Goal: Task Accomplishment & Management: Use online tool/utility

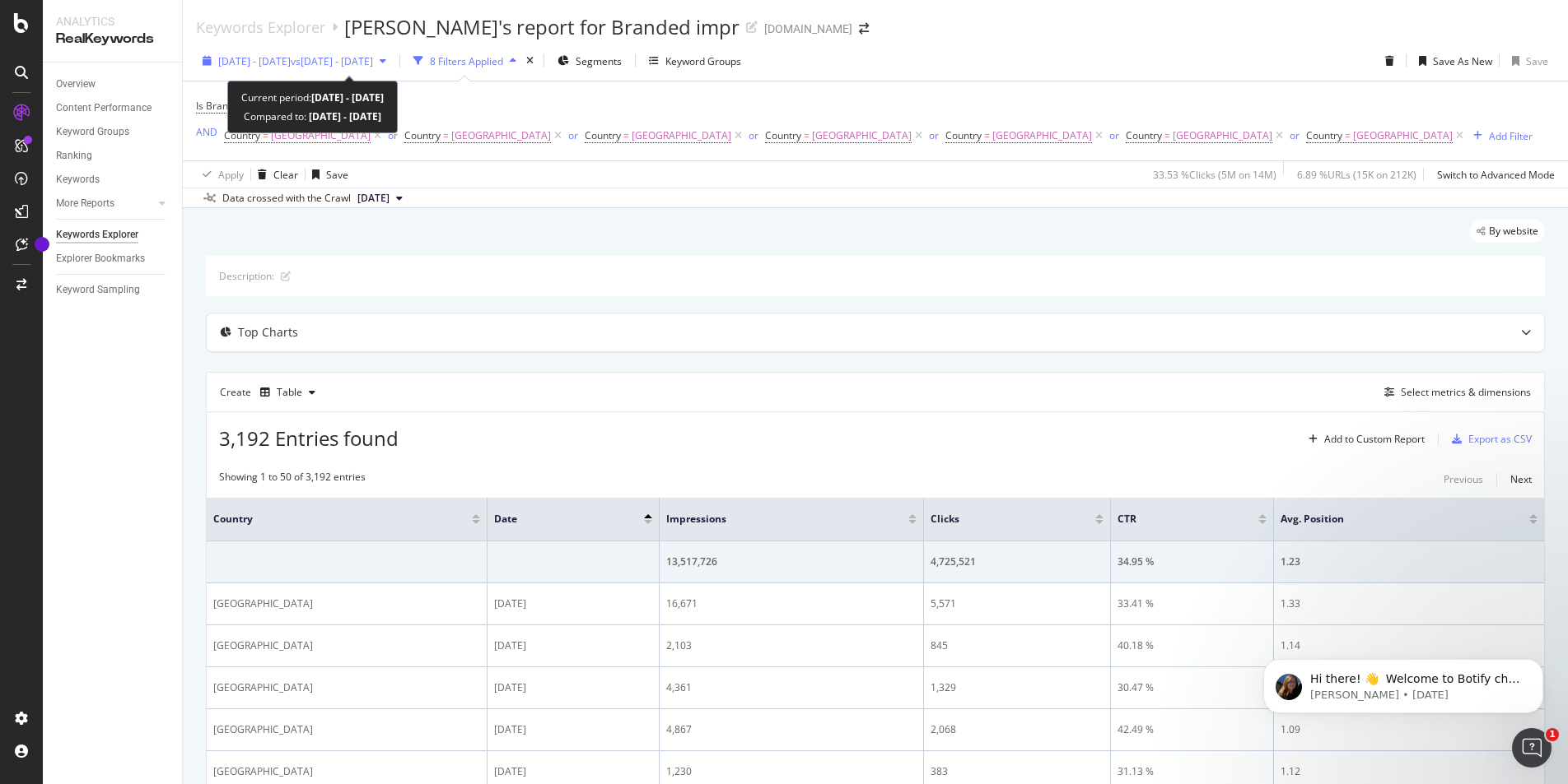
click at [373, 62] on span "vs 2023 Dec. 1st - Dec. 31st" at bounding box center [332, 62] width 83 height 14
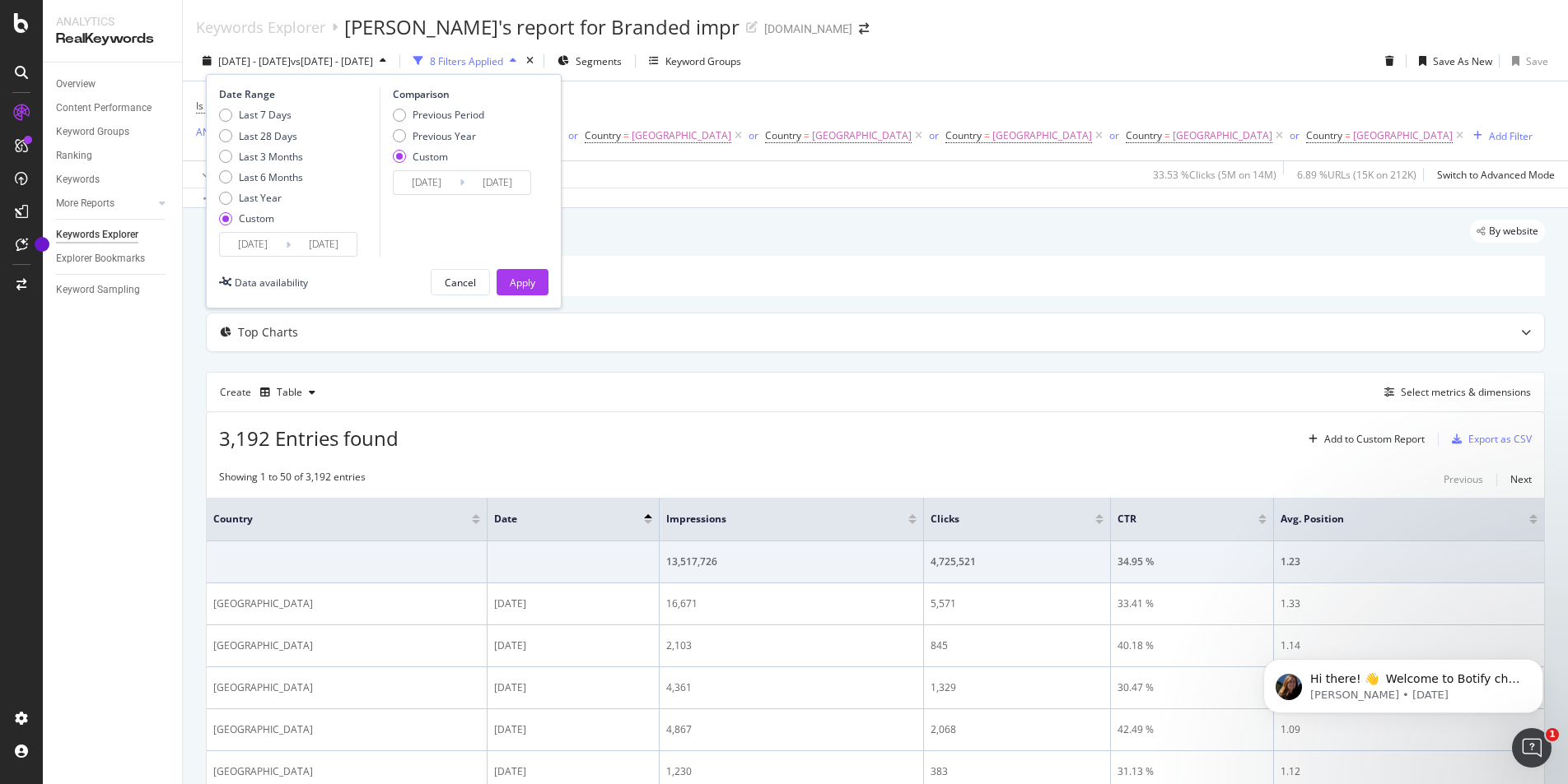
click at [441, 178] on input "2023/12/01" at bounding box center [427, 183] width 66 height 23
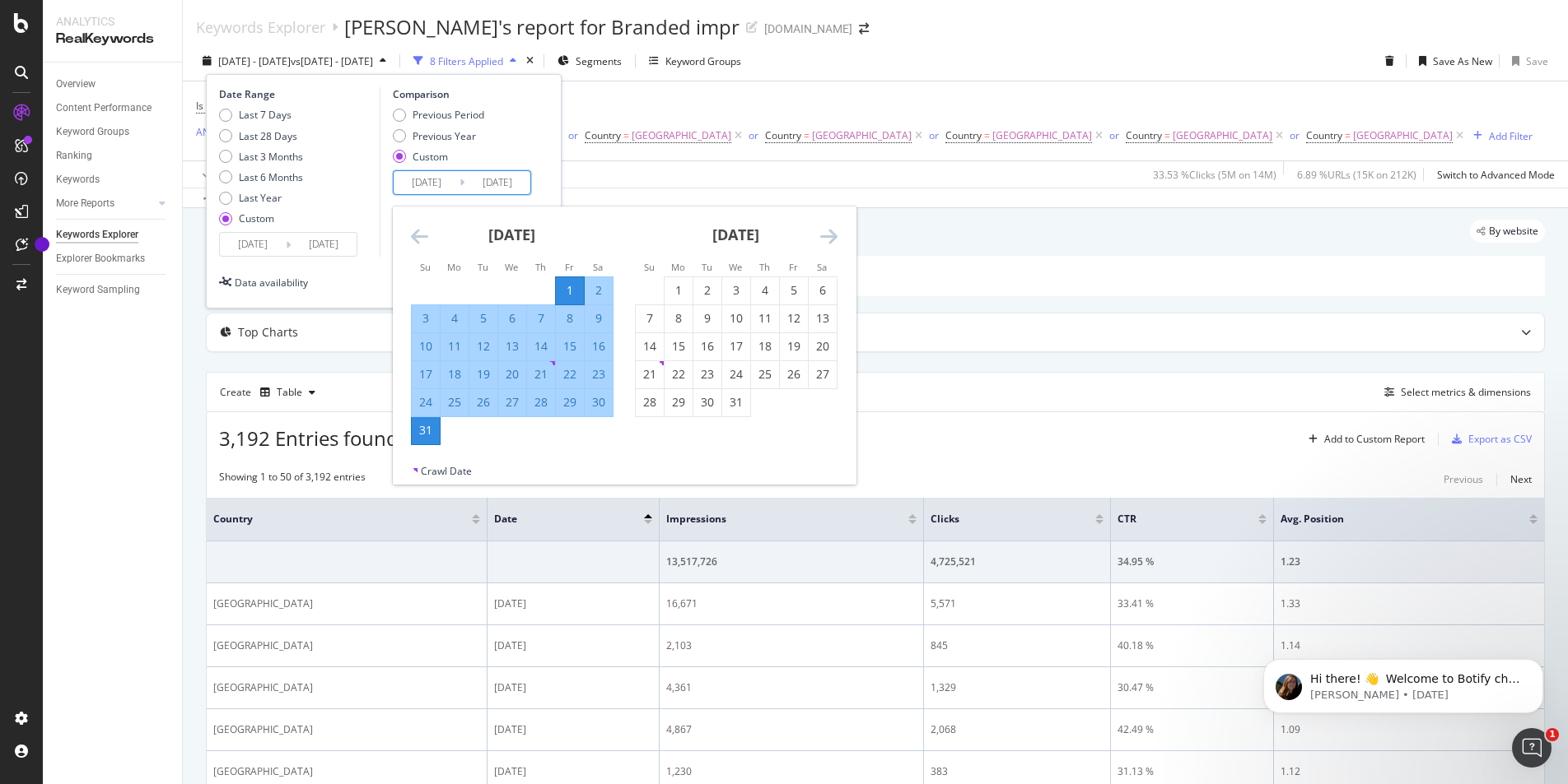
click at [822, 235] on icon "Move forward to switch to the next month." at bounding box center [829, 236] width 18 height 19
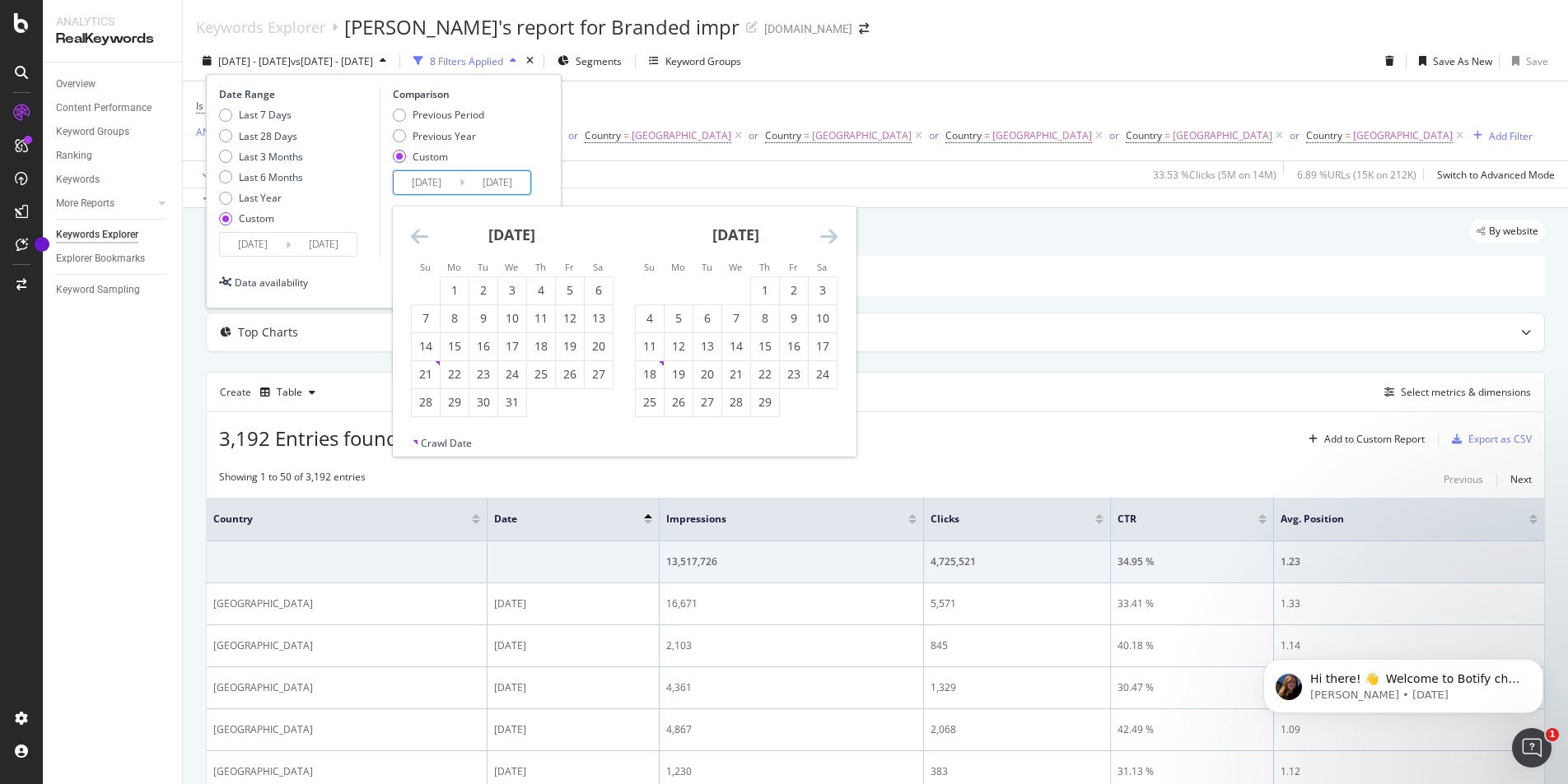
click at [822, 235] on icon "Move forward to switch to the next month." at bounding box center [829, 236] width 18 height 19
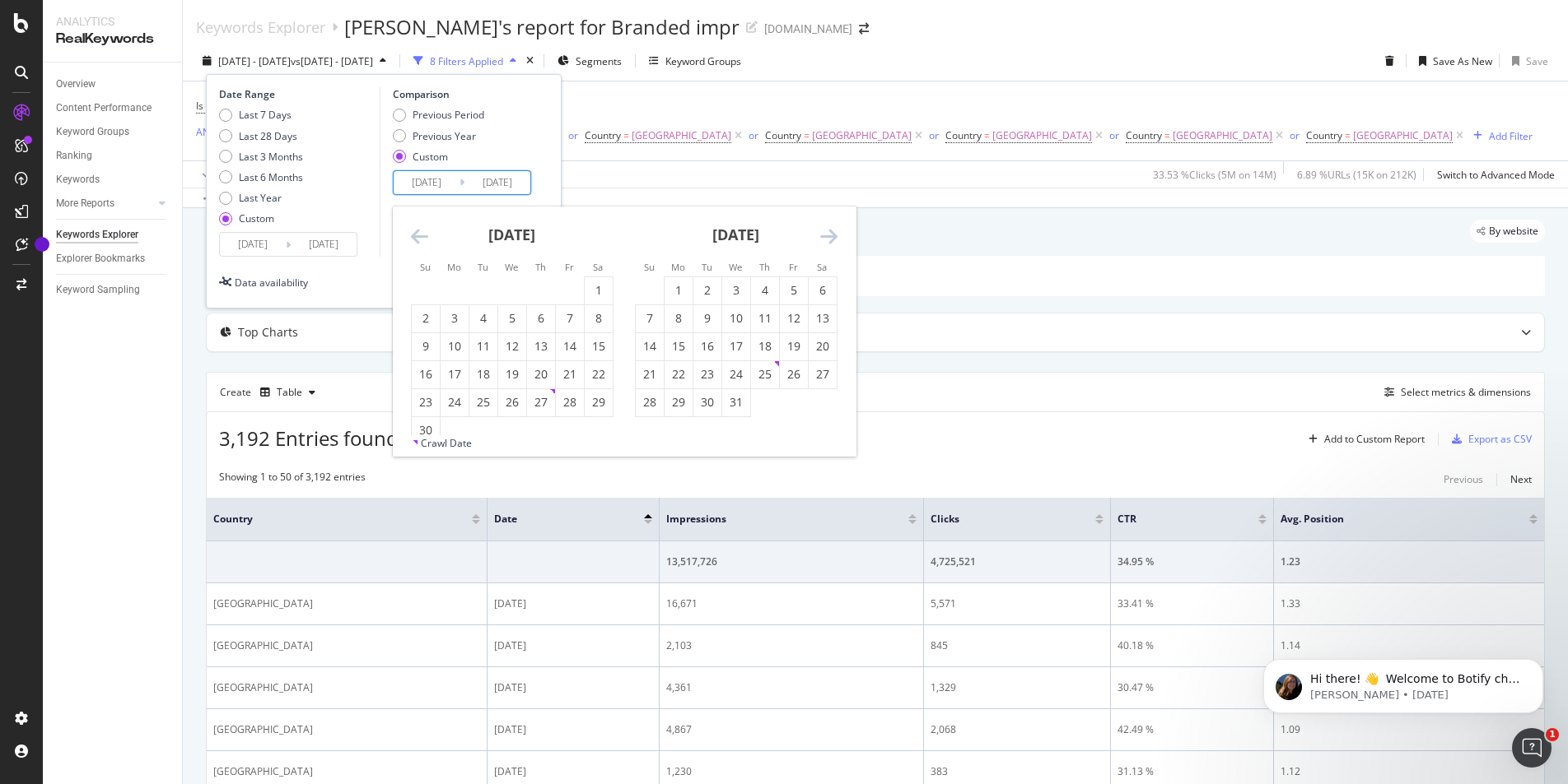
click at [822, 235] on icon "Move forward to switch to the next month." at bounding box center [829, 236] width 18 height 19
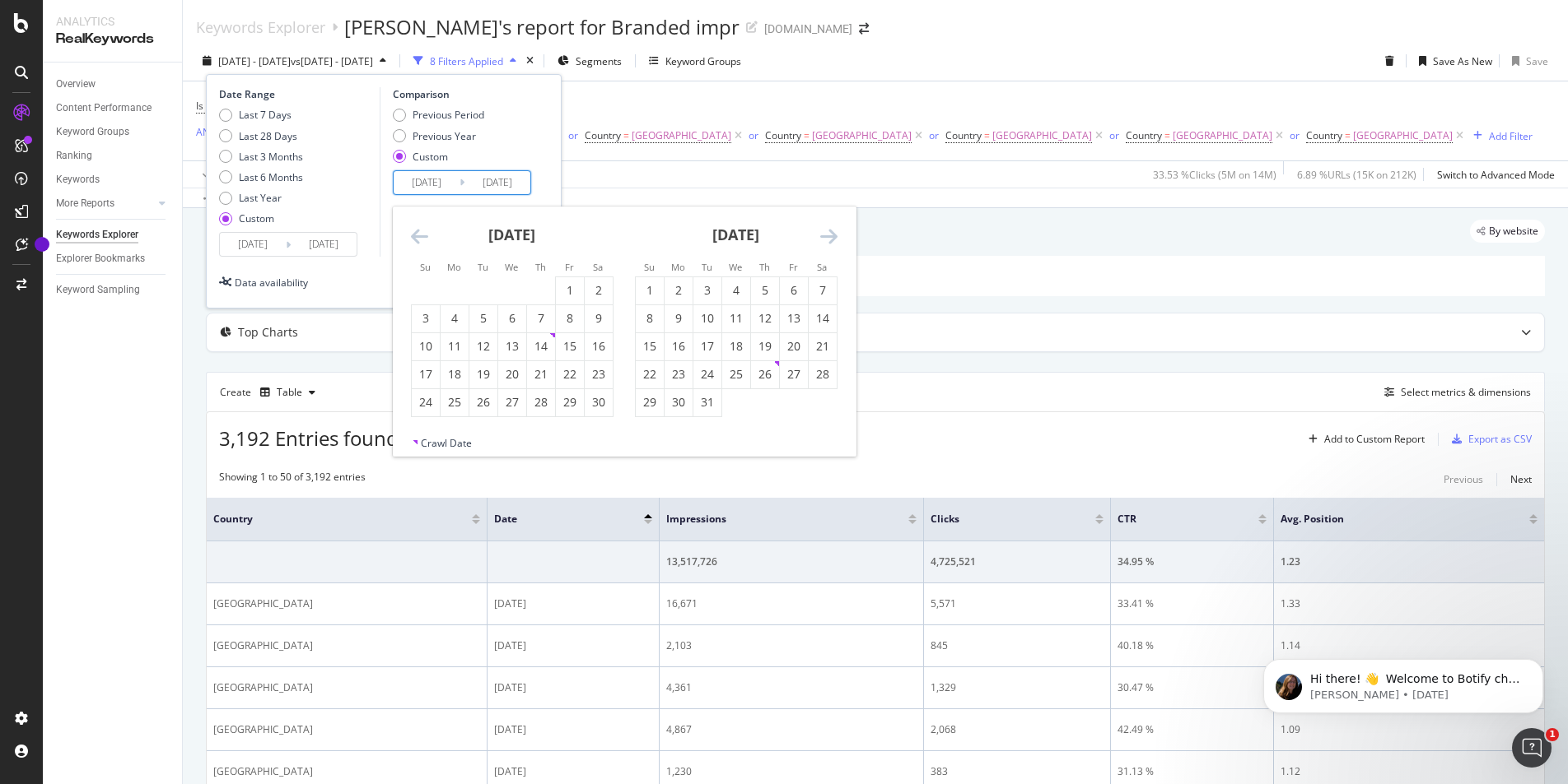
click at [822, 235] on icon "Move forward to switch to the next month." at bounding box center [829, 236] width 18 height 19
click at [828, 237] on icon "Move forward to switch to the next month." at bounding box center [829, 236] width 18 height 19
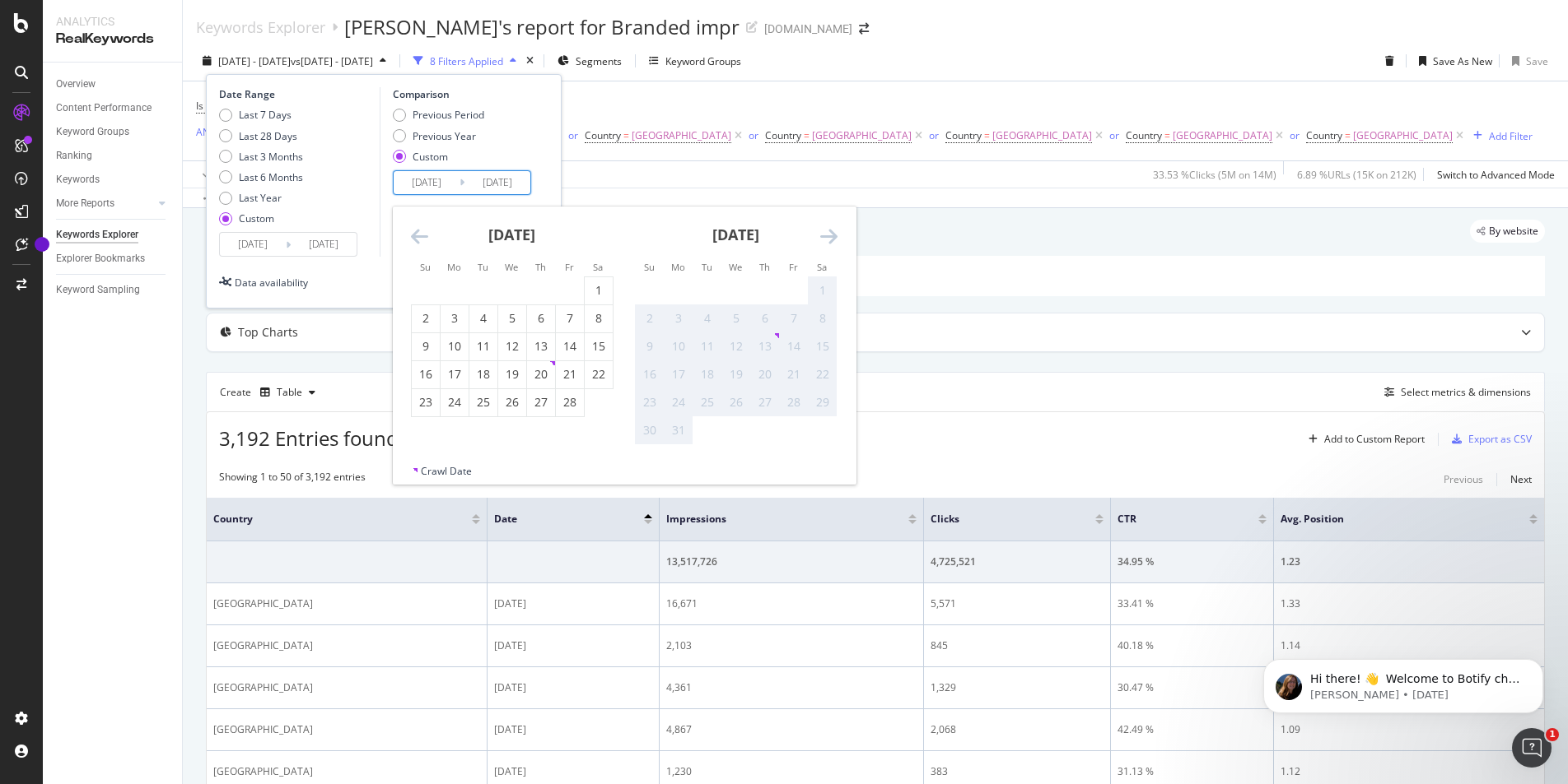
click at [828, 237] on icon "Move forward to switch to the next month." at bounding box center [829, 236] width 18 height 19
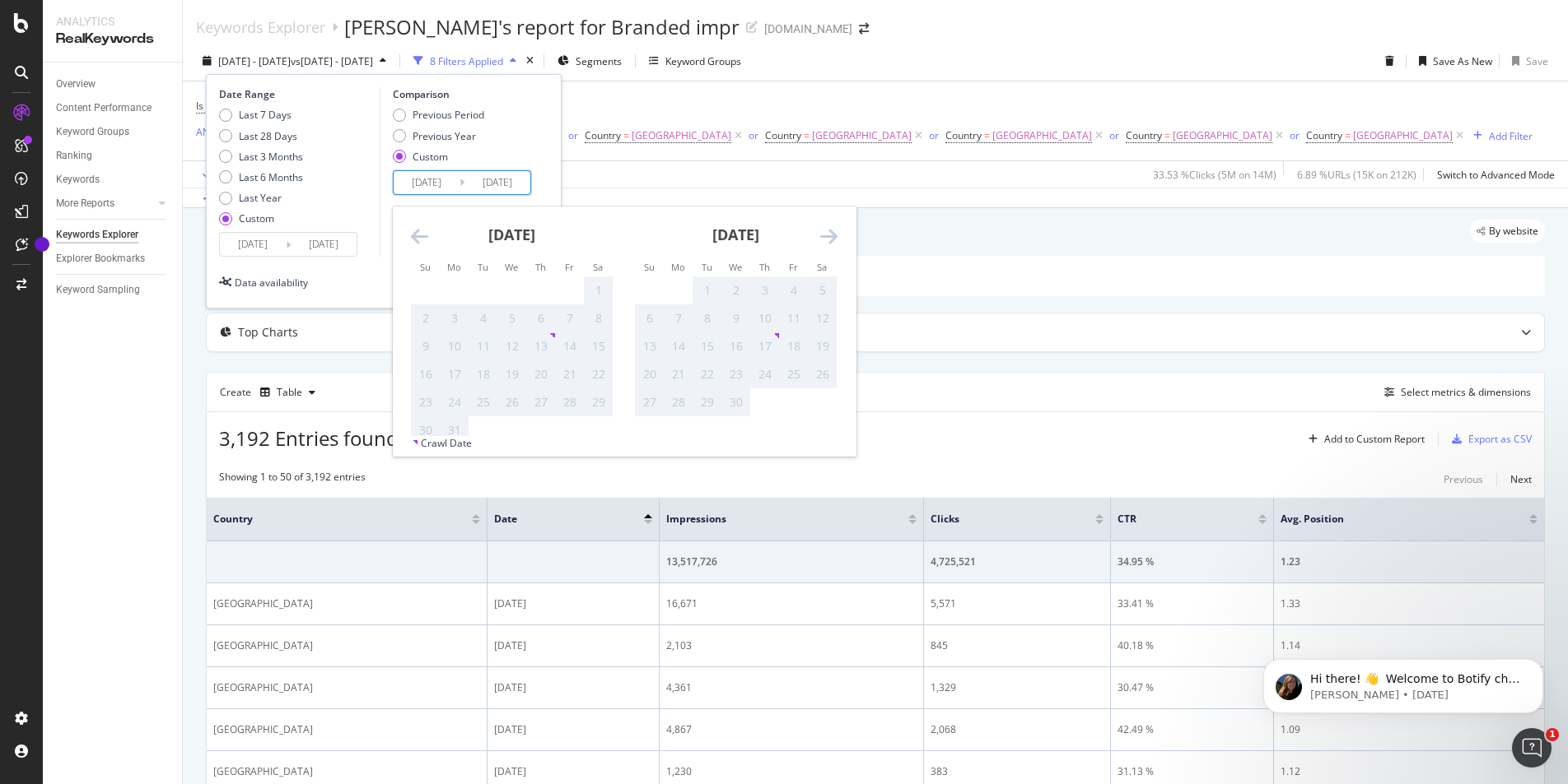
click at [713, 317] on div "8" at bounding box center [707, 318] width 28 height 17
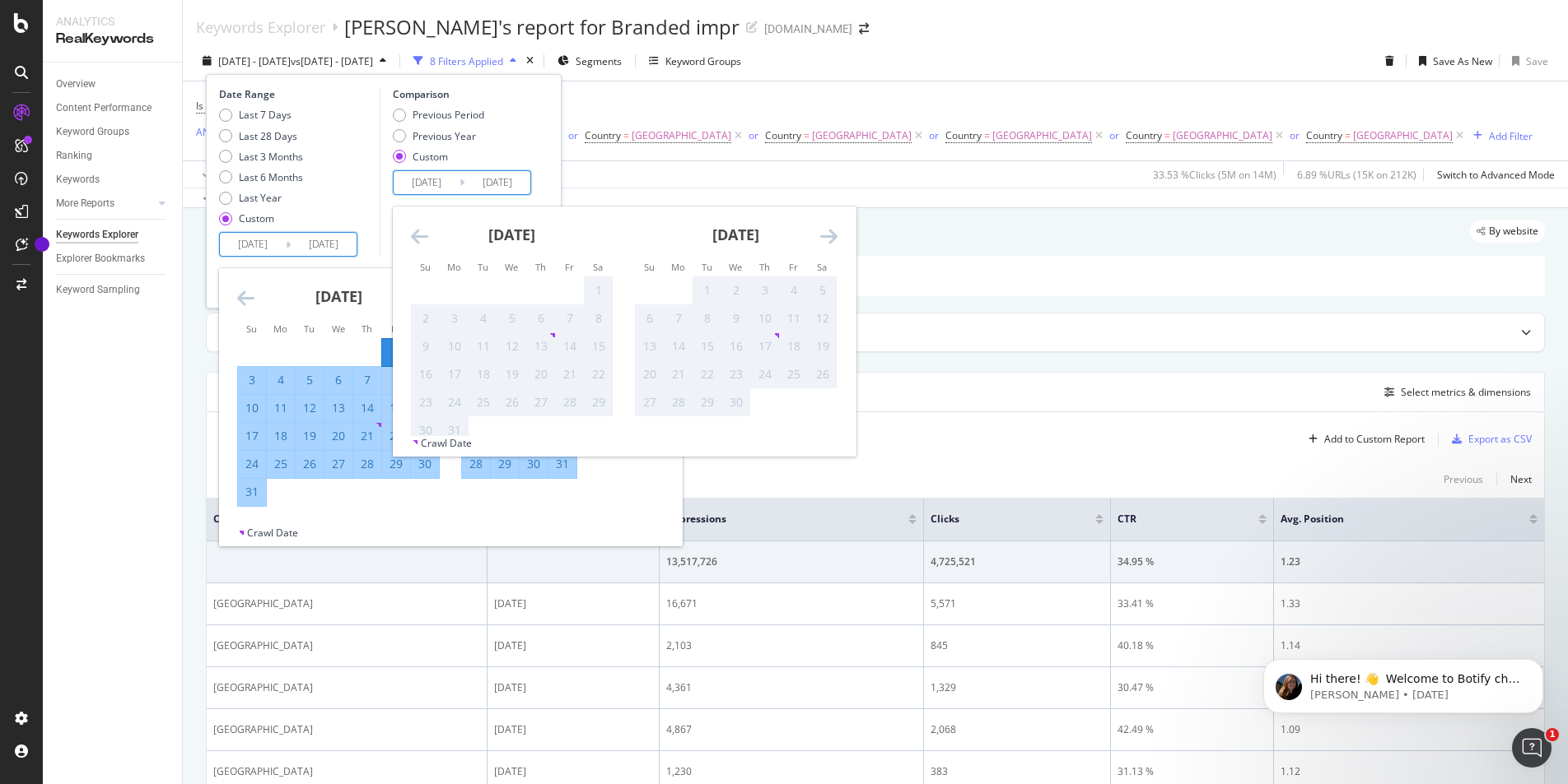
click at [274, 243] on input "2023/12/01" at bounding box center [252, 244] width 66 height 23
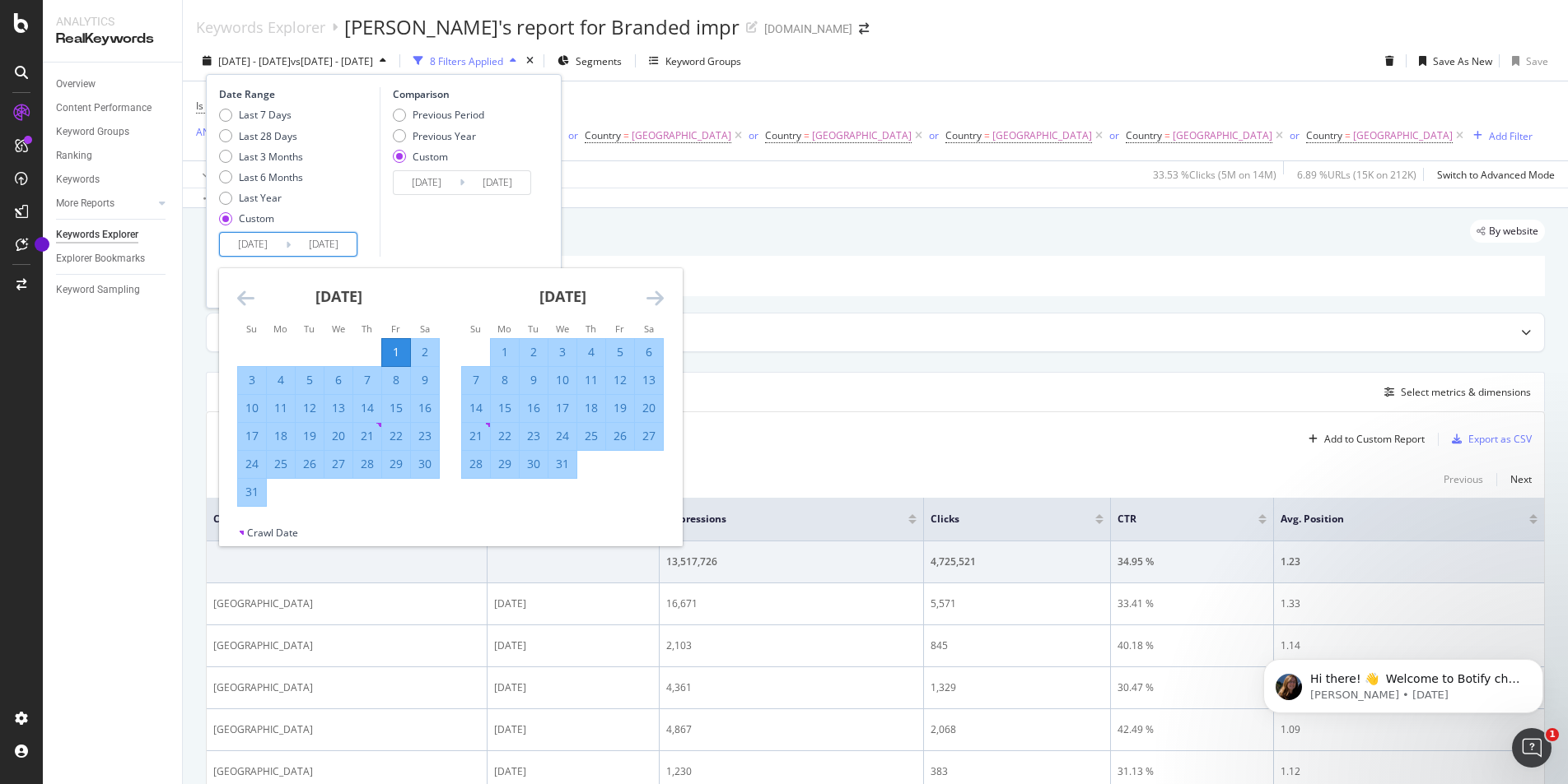
click at [650, 301] on icon "Move forward to switch to the next month." at bounding box center [655, 298] width 18 height 19
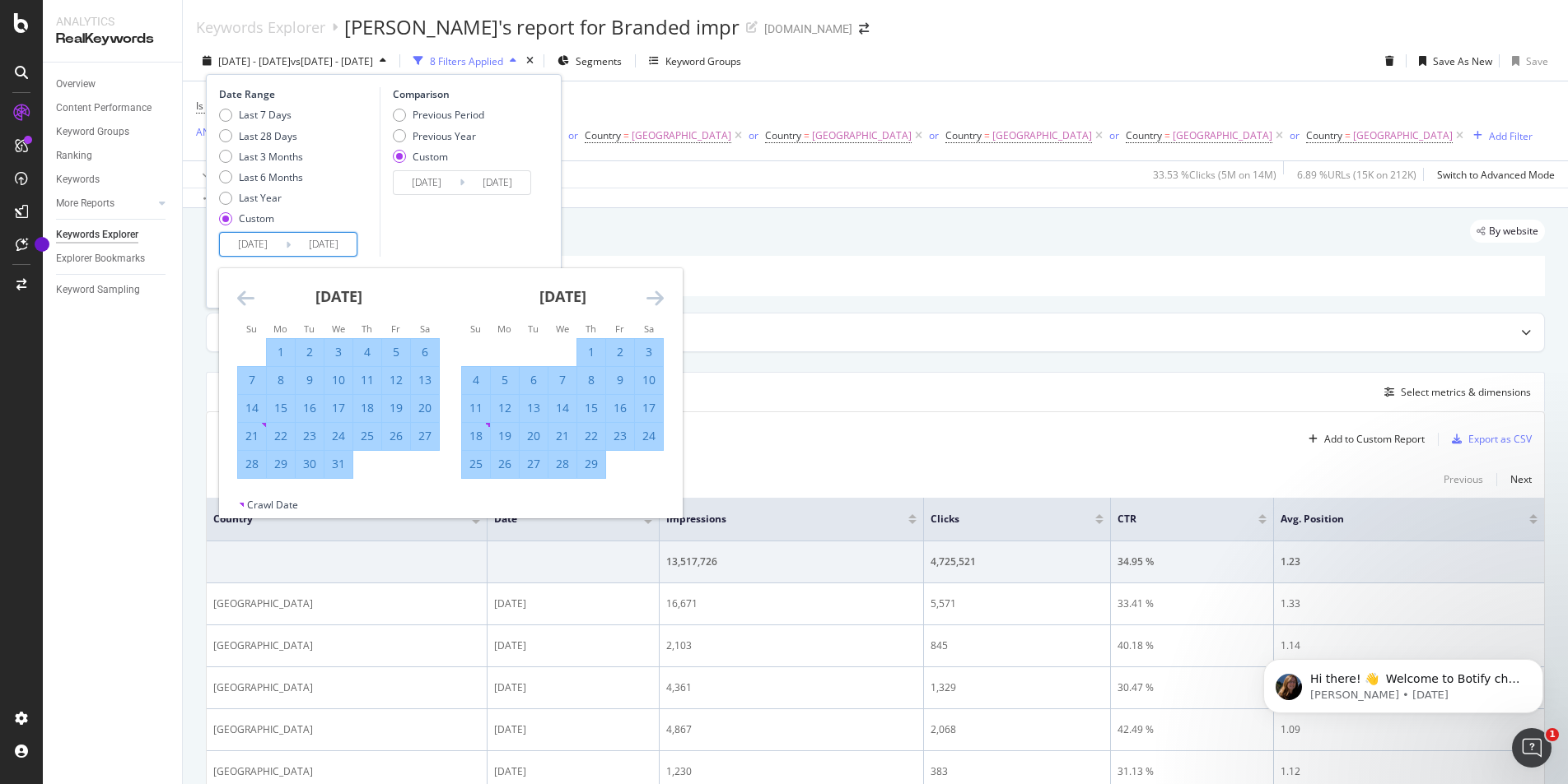
click at [650, 301] on icon "Move forward to switch to the next month." at bounding box center [655, 298] width 18 height 19
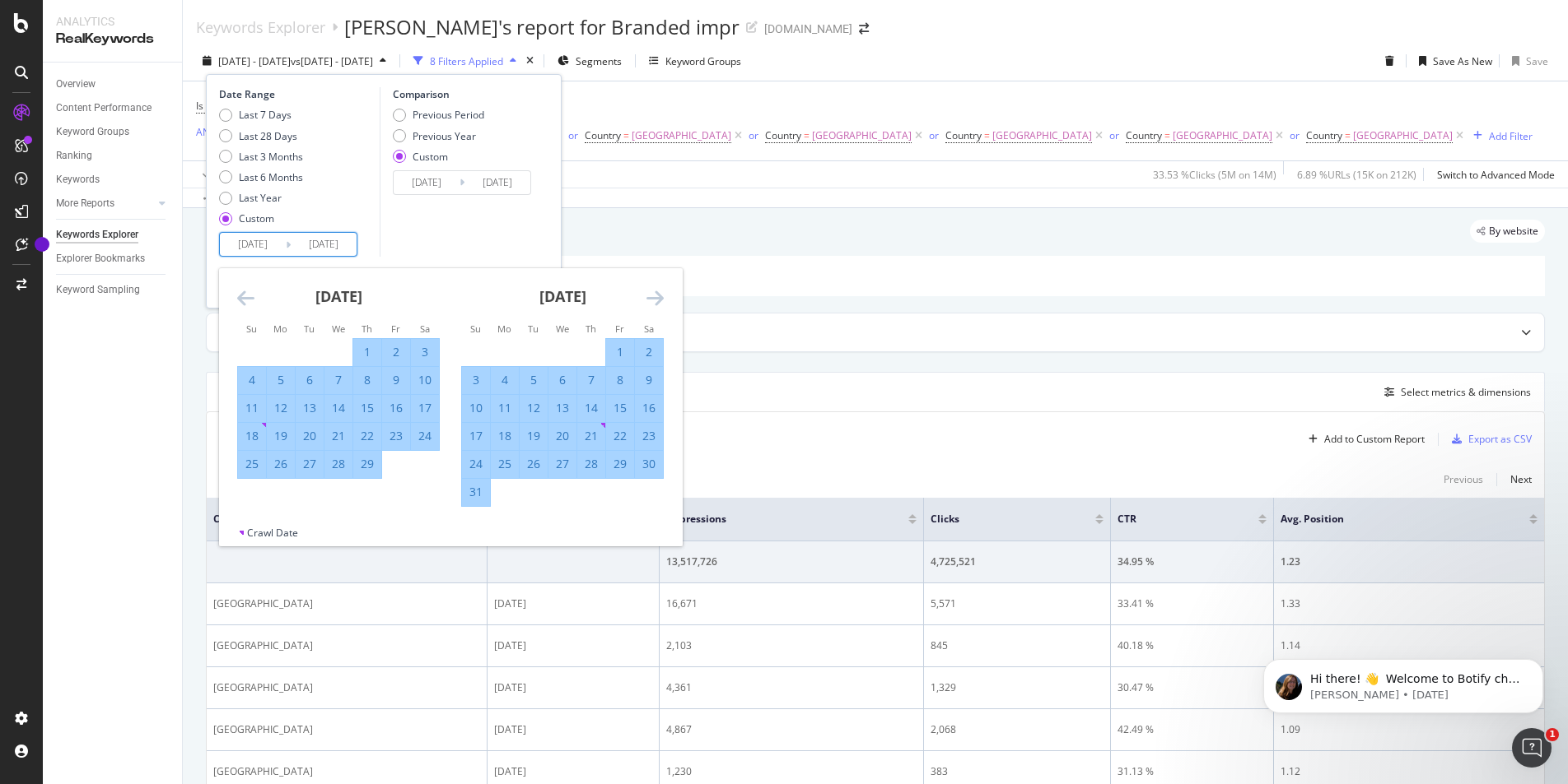
click at [650, 301] on icon "Move forward to switch to the next month." at bounding box center [655, 298] width 18 height 19
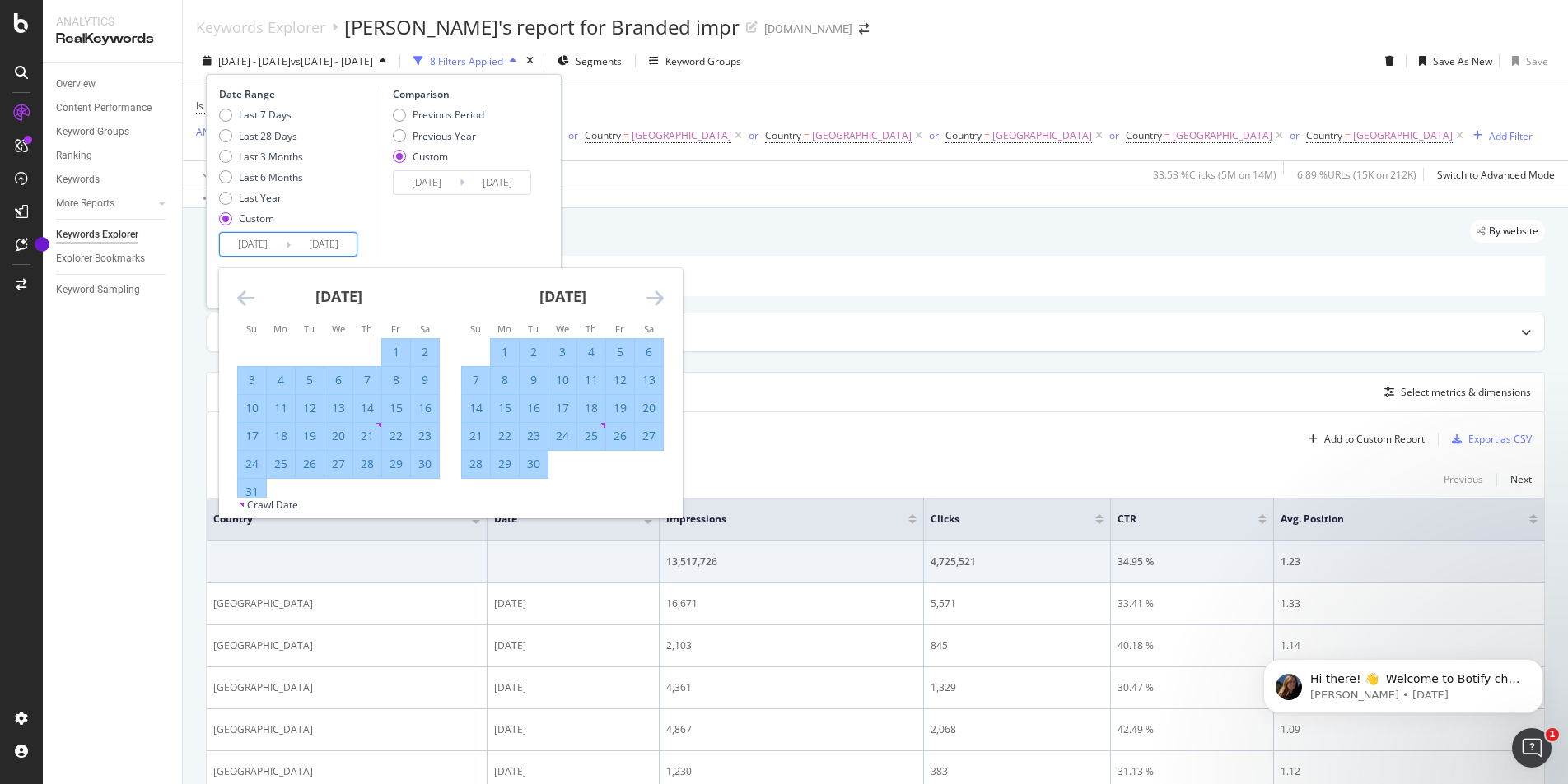
click at [650, 301] on icon "Move forward to switch to the next month." at bounding box center [655, 298] width 18 height 19
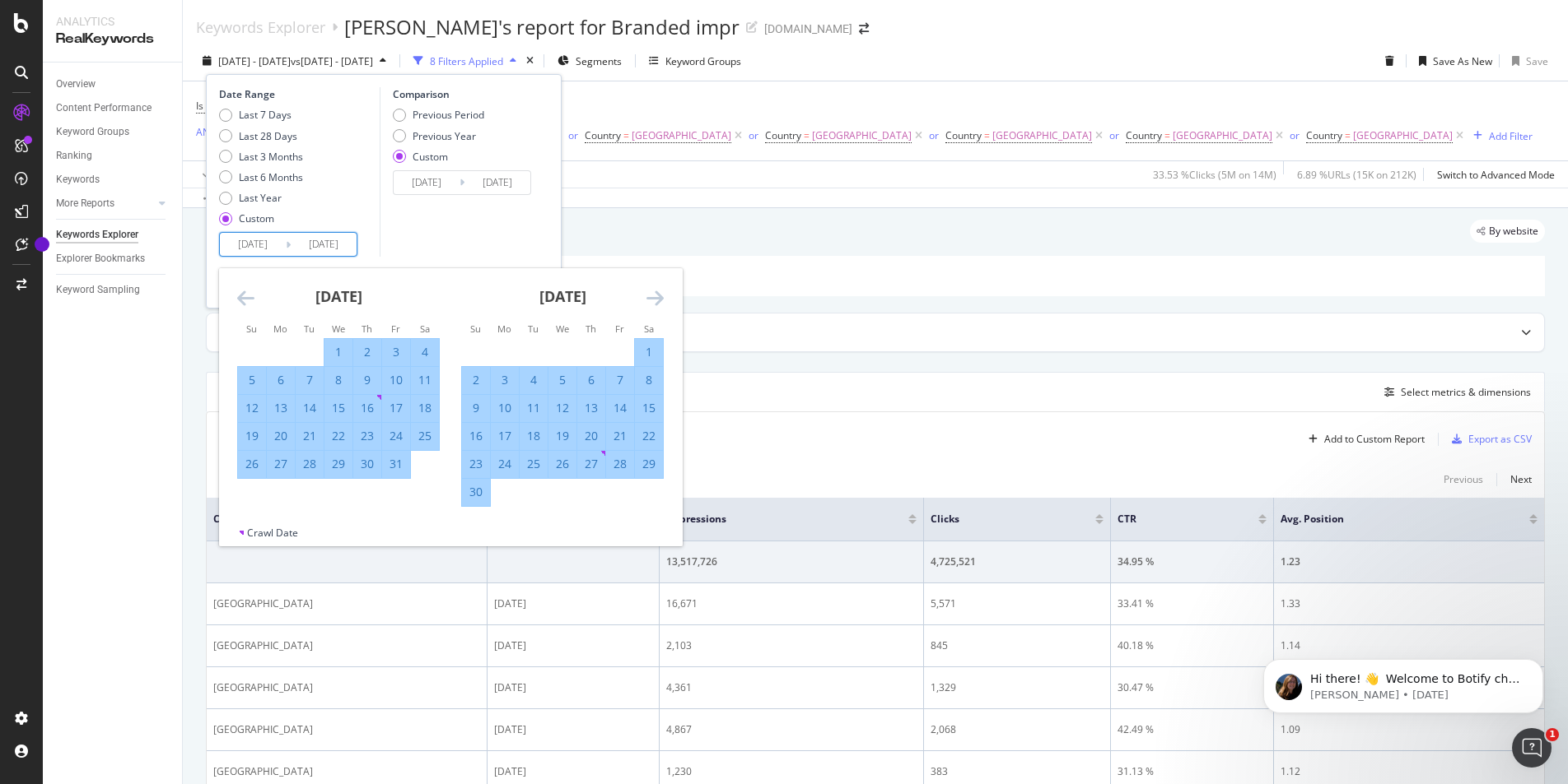
click at [650, 301] on icon "Move forward to switch to the next month." at bounding box center [655, 298] width 18 height 19
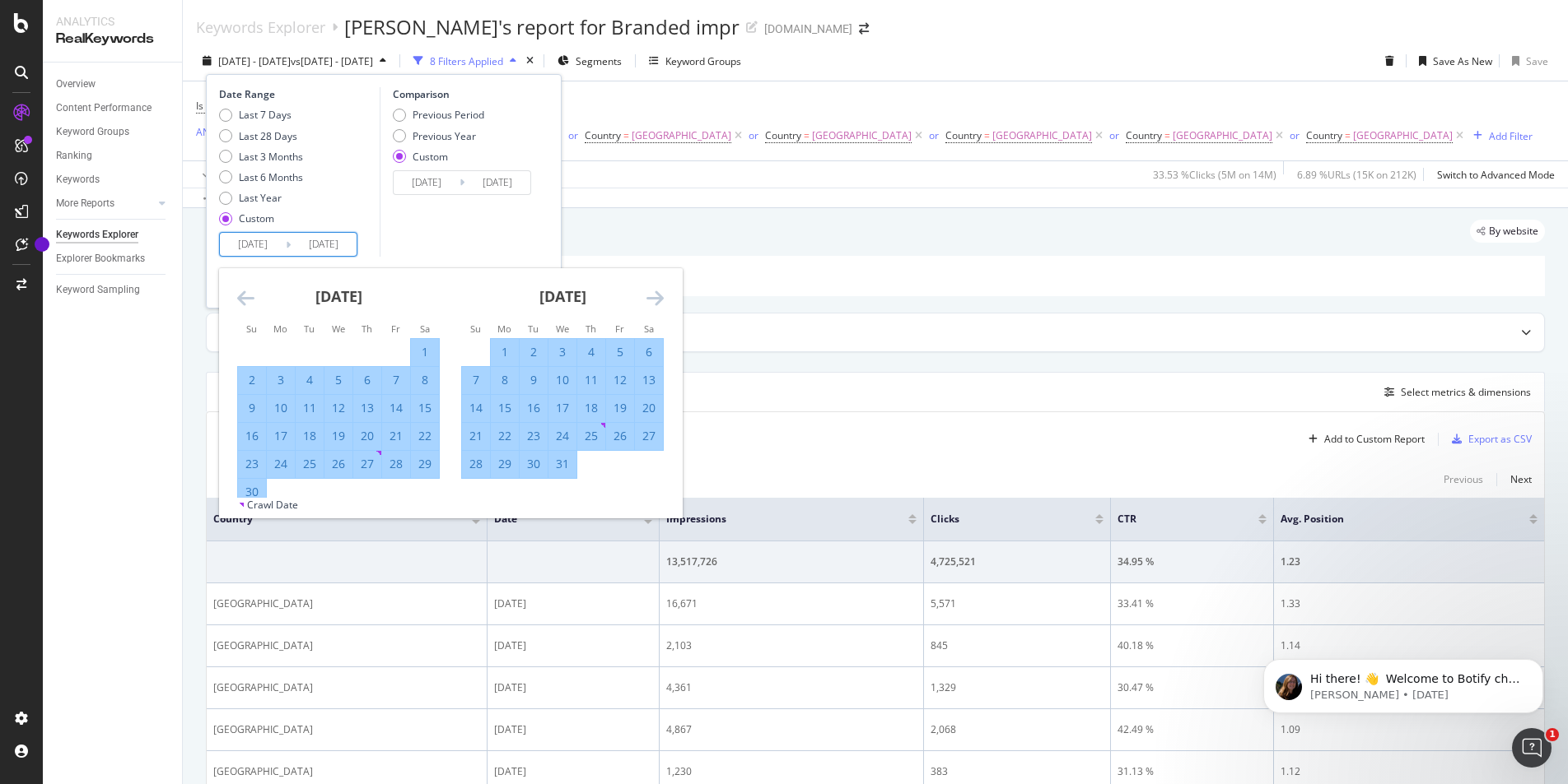
click at [650, 301] on icon "Move forward to switch to the next month." at bounding box center [655, 298] width 18 height 19
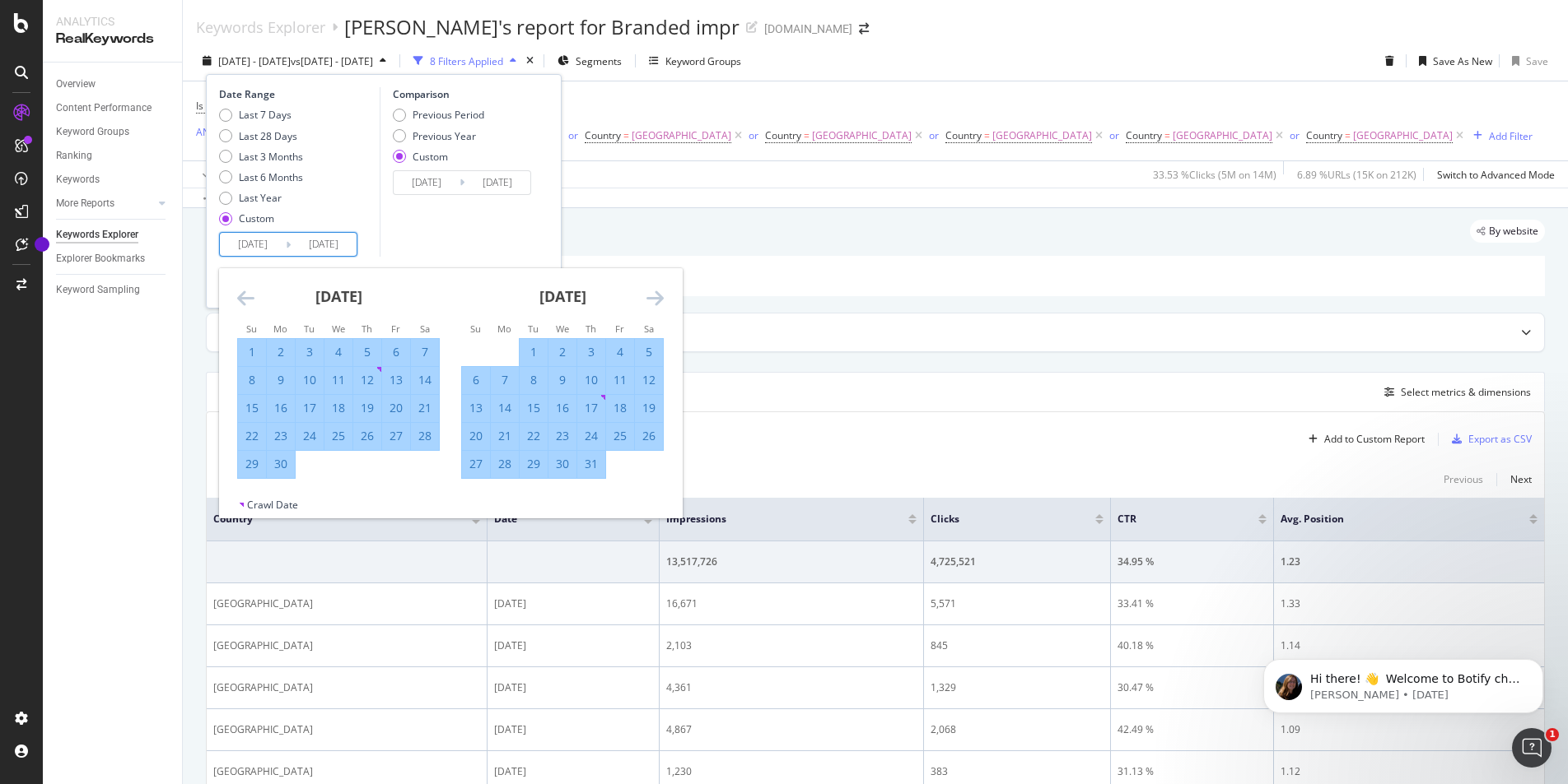
click at [650, 301] on icon "Move forward to switch to the next month." at bounding box center [655, 298] width 18 height 19
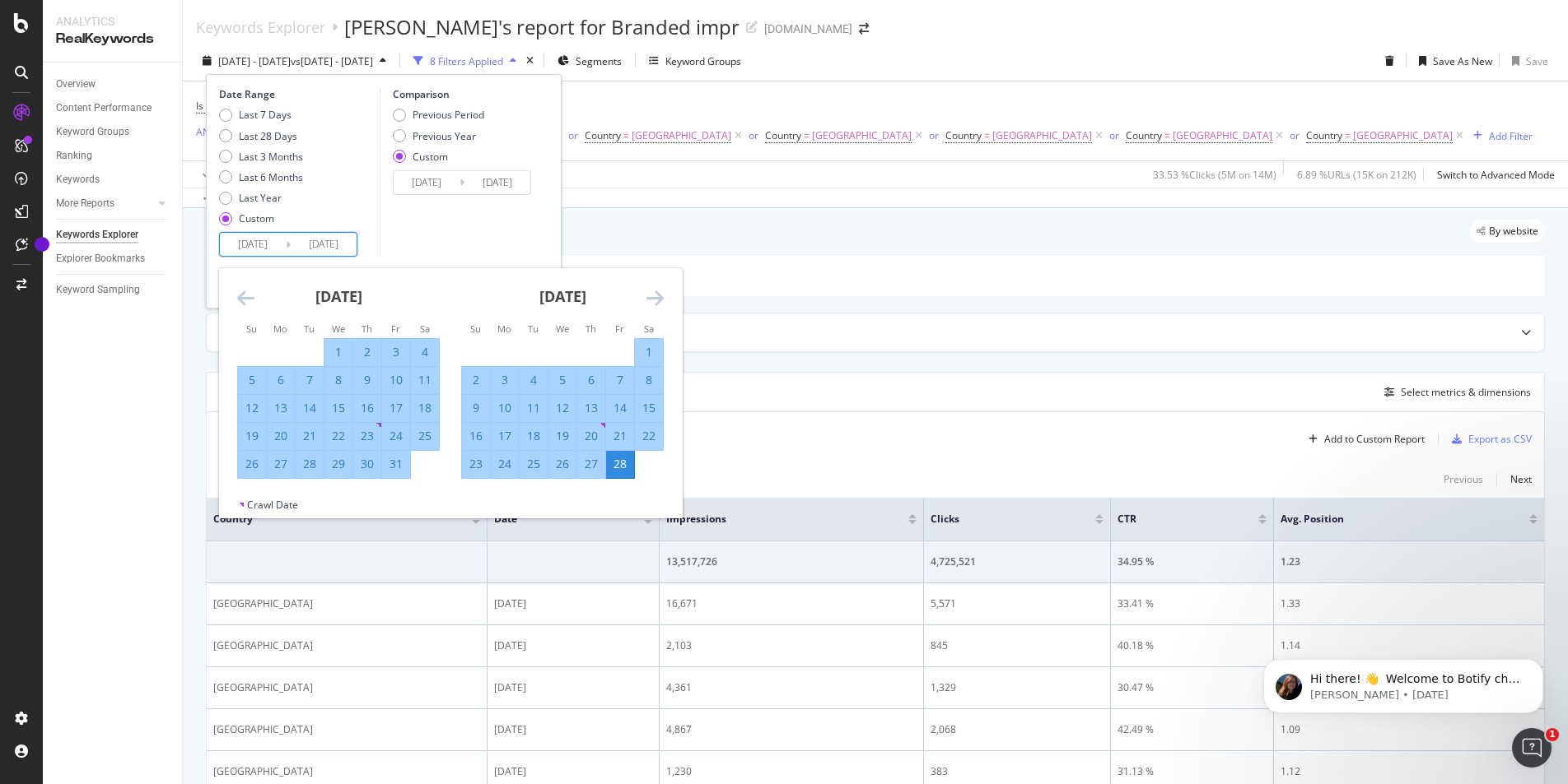
click at [650, 301] on icon "Move forward to switch to the next month." at bounding box center [655, 298] width 18 height 19
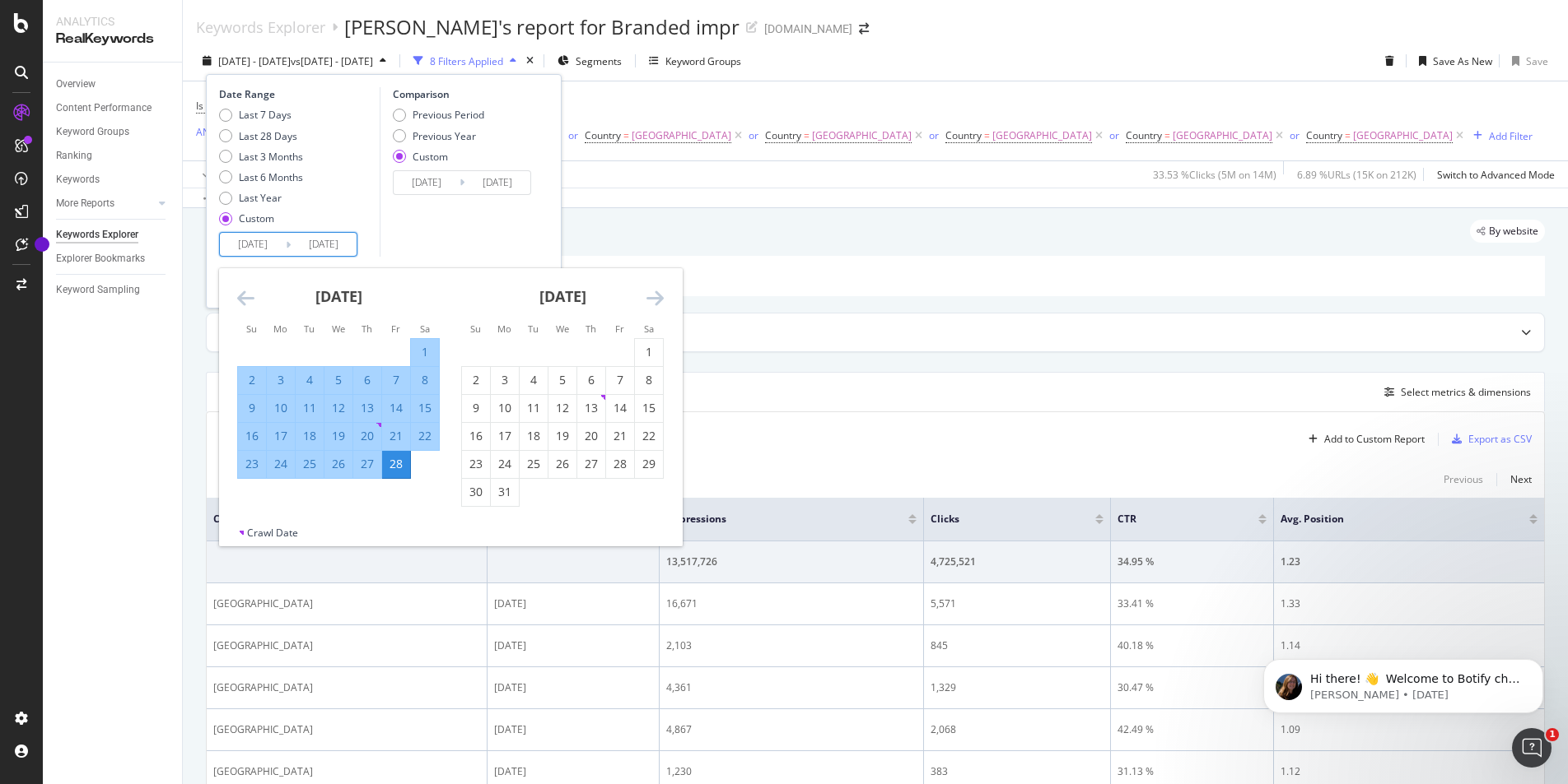
click at [650, 301] on icon "Move forward to switch to the next month." at bounding box center [655, 298] width 18 height 19
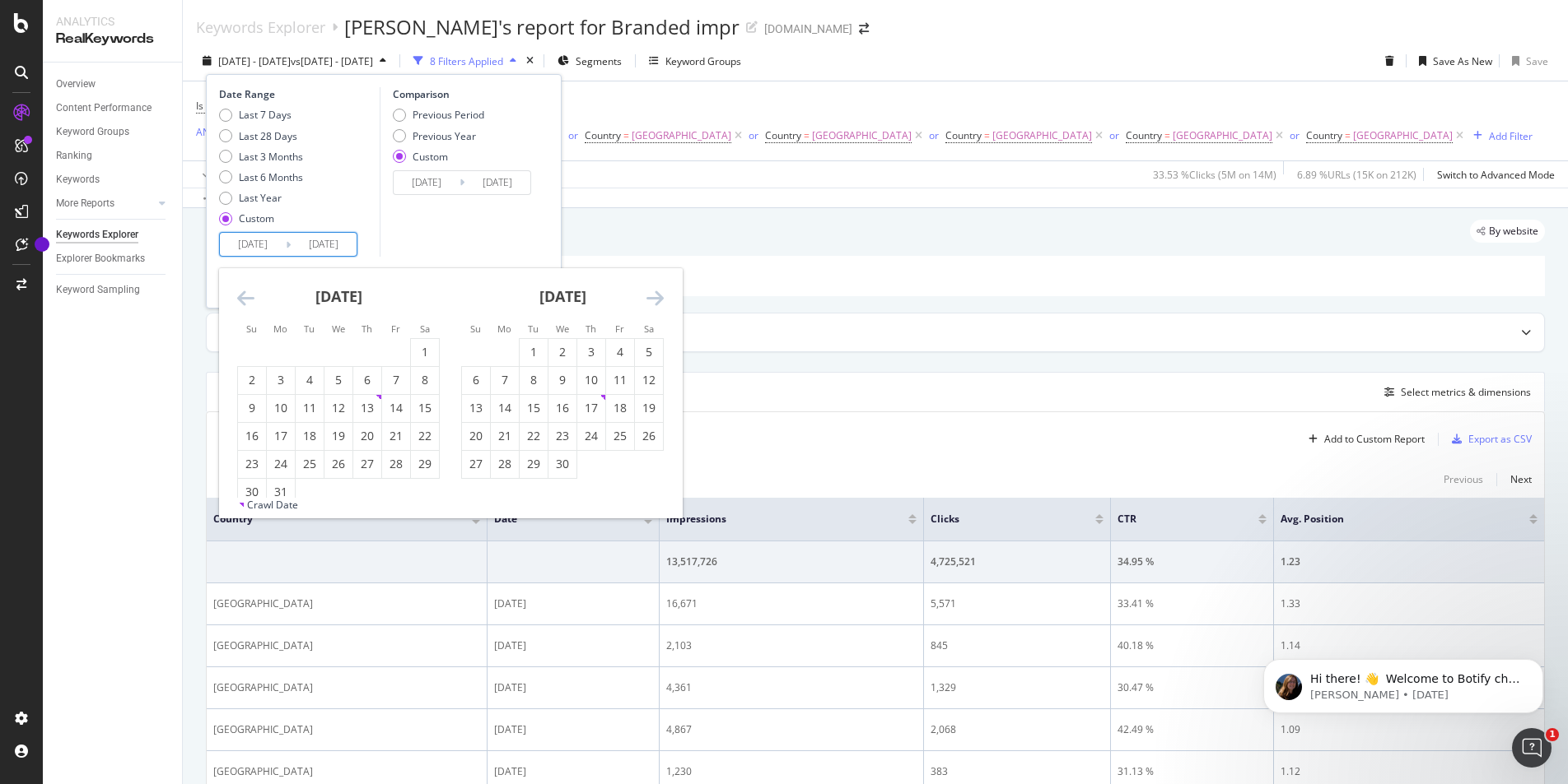
click at [650, 301] on icon "Move forward to switch to the next month." at bounding box center [655, 298] width 18 height 19
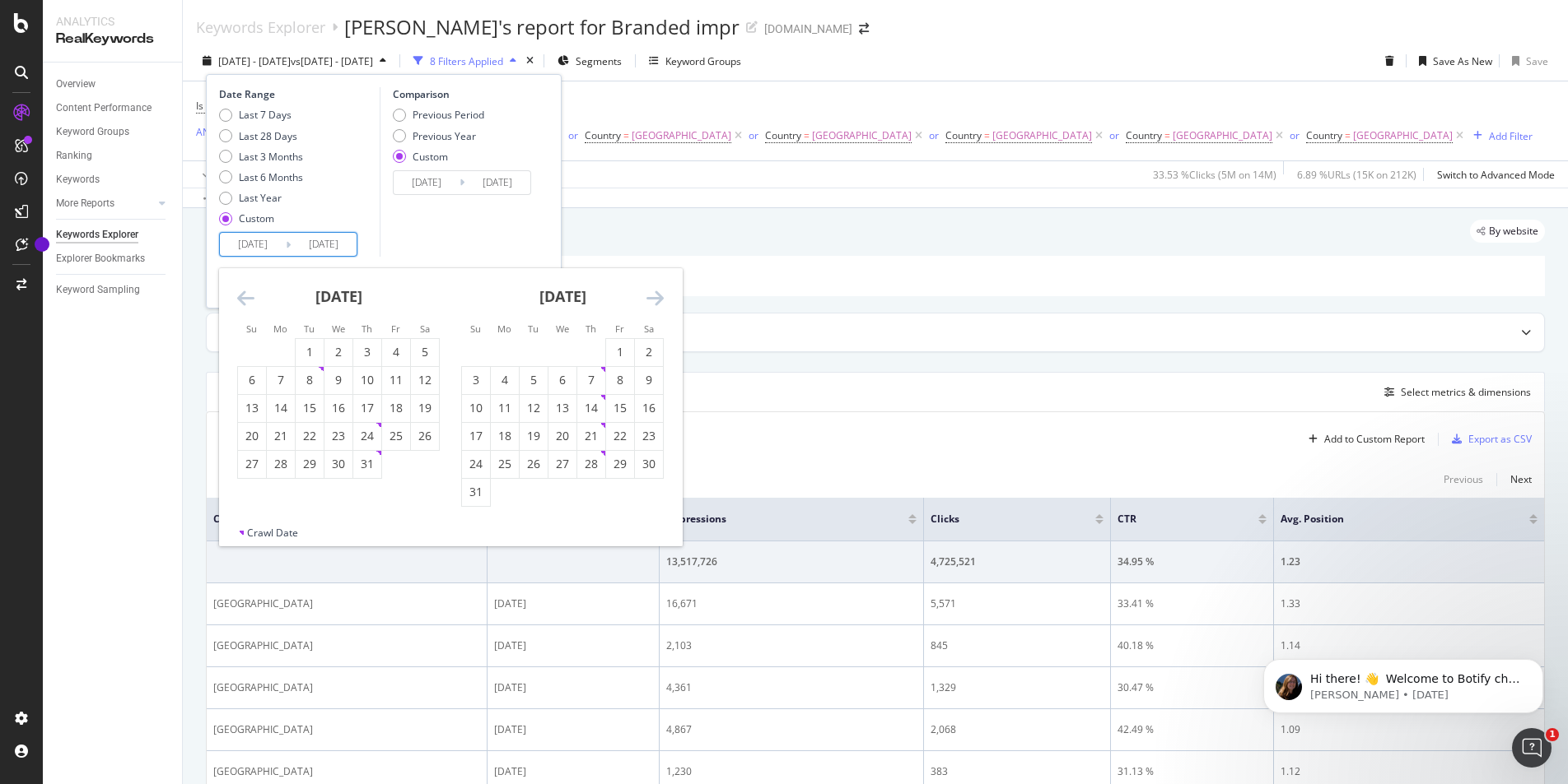
click at [650, 301] on icon "Move forward to switch to the next month." at bounding box center [655, 298] width 18 height 19
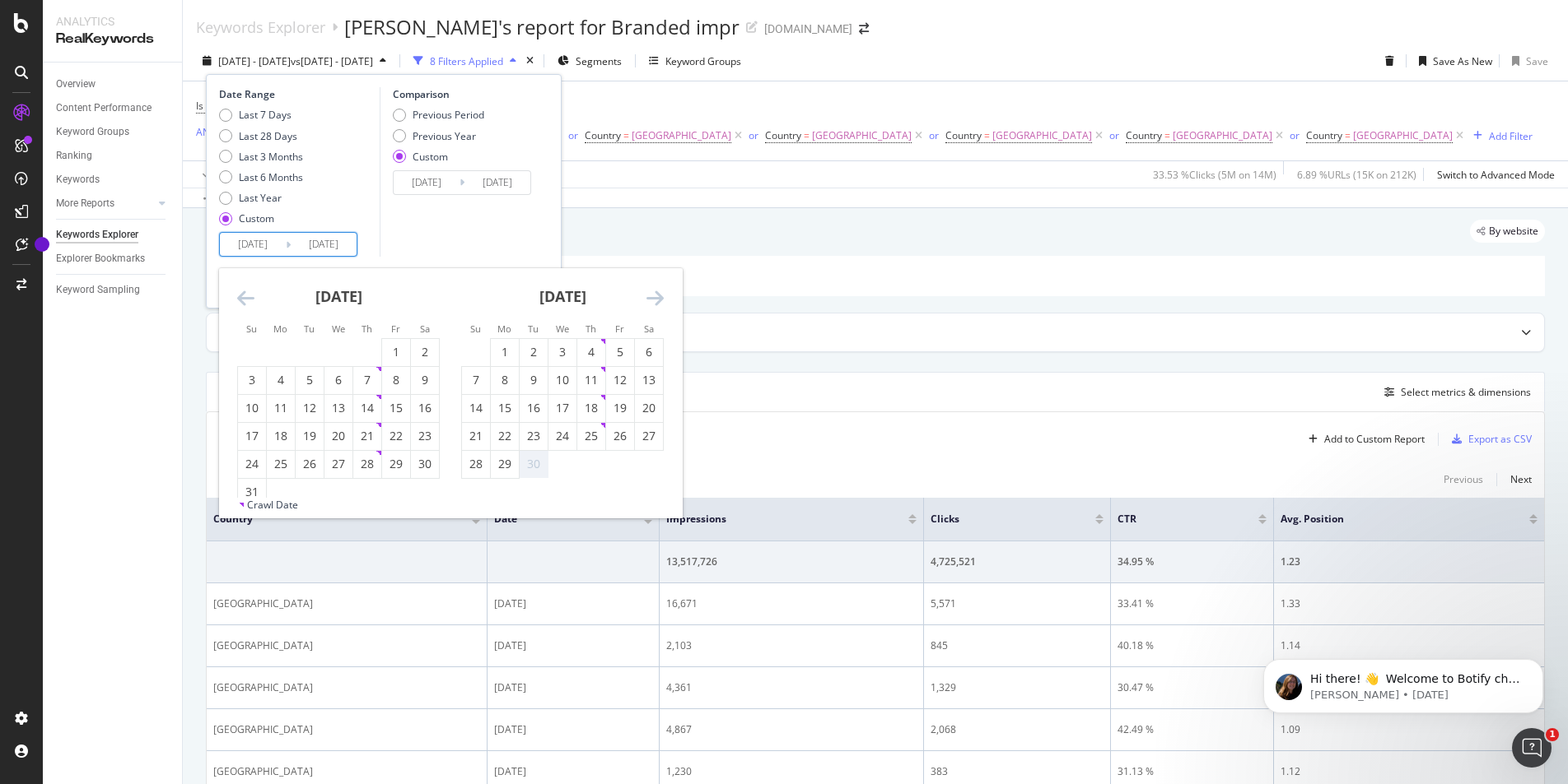
click at [534, 462] on div "30" at bounding box center [534, 464] width 28 height 17
